Goal: Find specific page/section: Find specific page/section

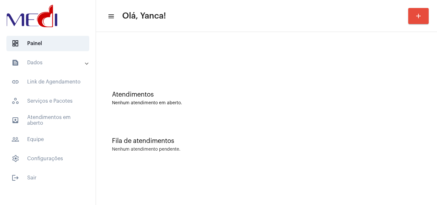
click at [83, 64] on mat-panel-title "text_snippet_outlined Dados" at bounding box center [49, 63] width 74 height 8
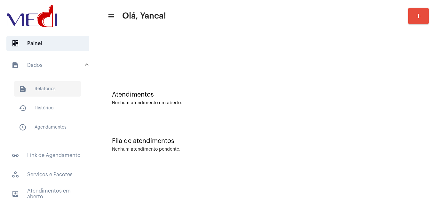
click at [52, 89] on span "text_snippet_outlined Relatórios" at bounding box center [48, 88] width 68 height 15
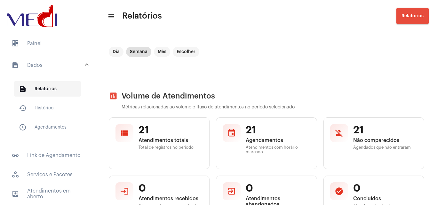
click at [52, 86] on span "text_snippet_outlined Relatórios" at bounding box center [48, 88] width 68 height 15
click at [54, 60] on mat-expansion-panel-header "text_snippet_outlined Dados" at bounding box center [50, 65] width 92 height 20
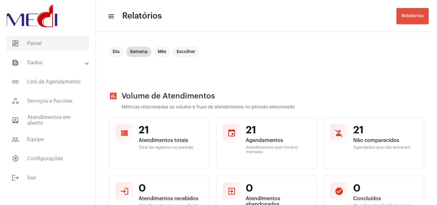
click at [28, 42] on span "dashboard Painel" at bounding box center [47, 43] width 83 height 15
